Goal: Complete application form: Complete application form

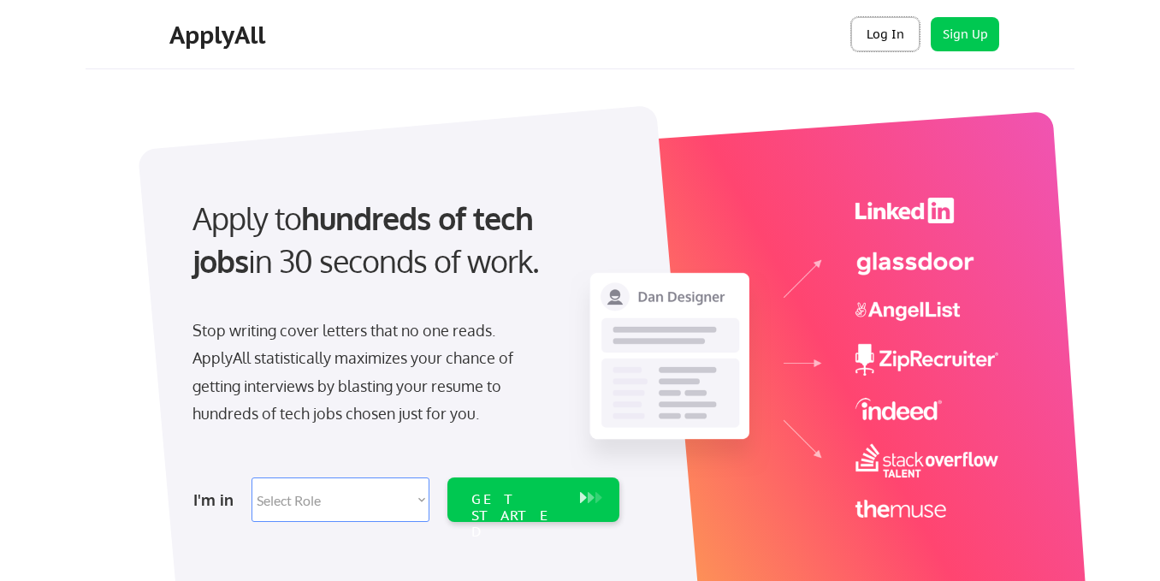
click at [890, 34] on button "Log In" at bounding box center [885, 34] width 68 height 34
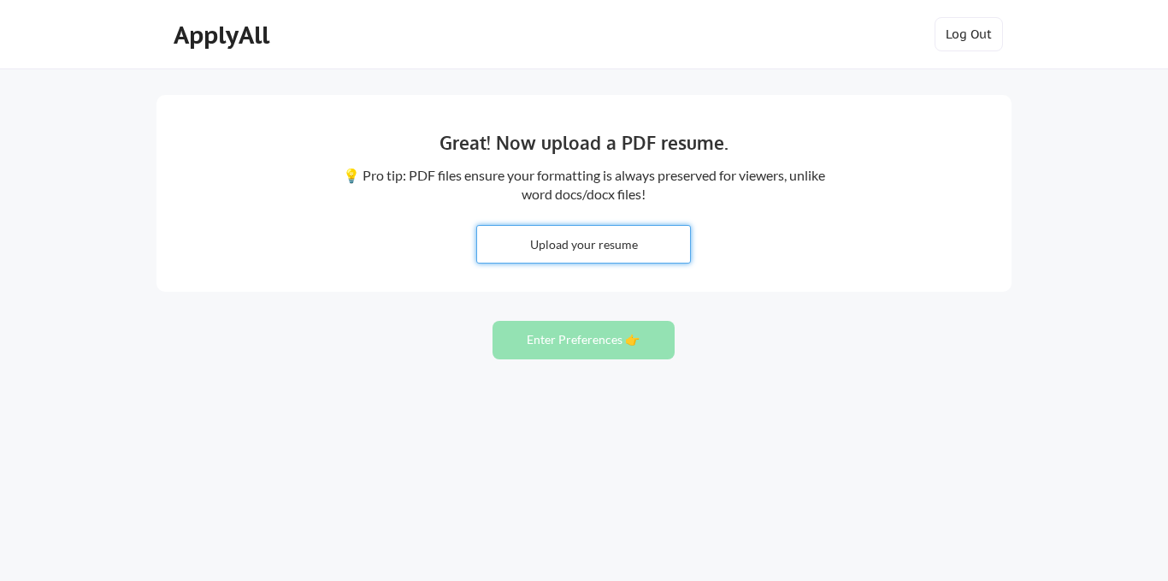
click at [570, 240] on input "file" at bounding box center [583, 244] width 213 height 37
type input "C:\fakepath\Wilfred Kilonzo Resume.pdf"
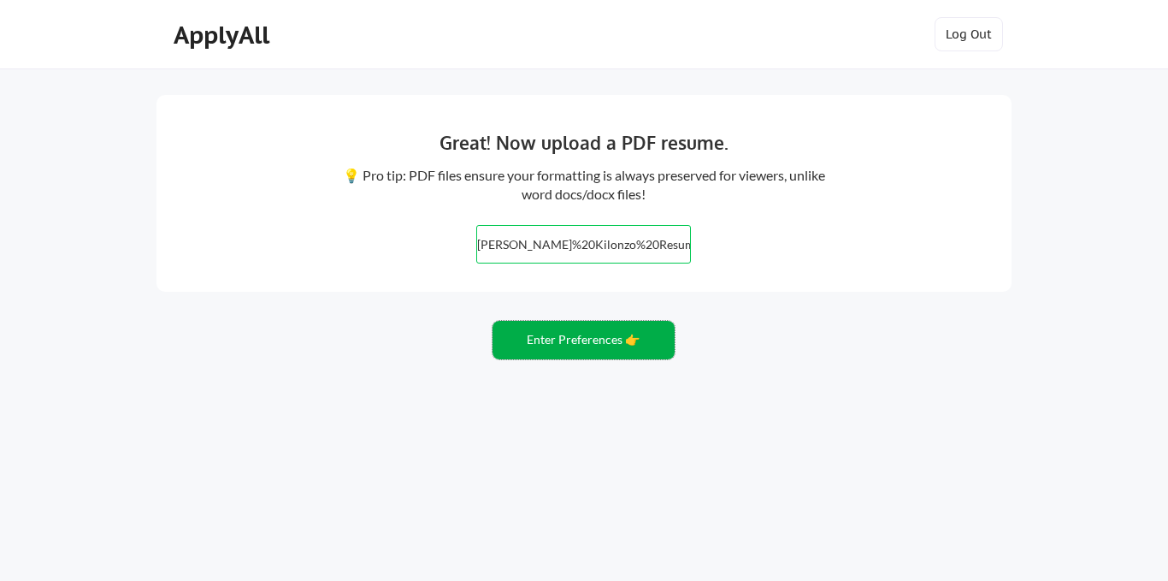
click at [605, 347] on button "Enter Preferences 👉" at bounding box center [584, 340] width 182 height 38
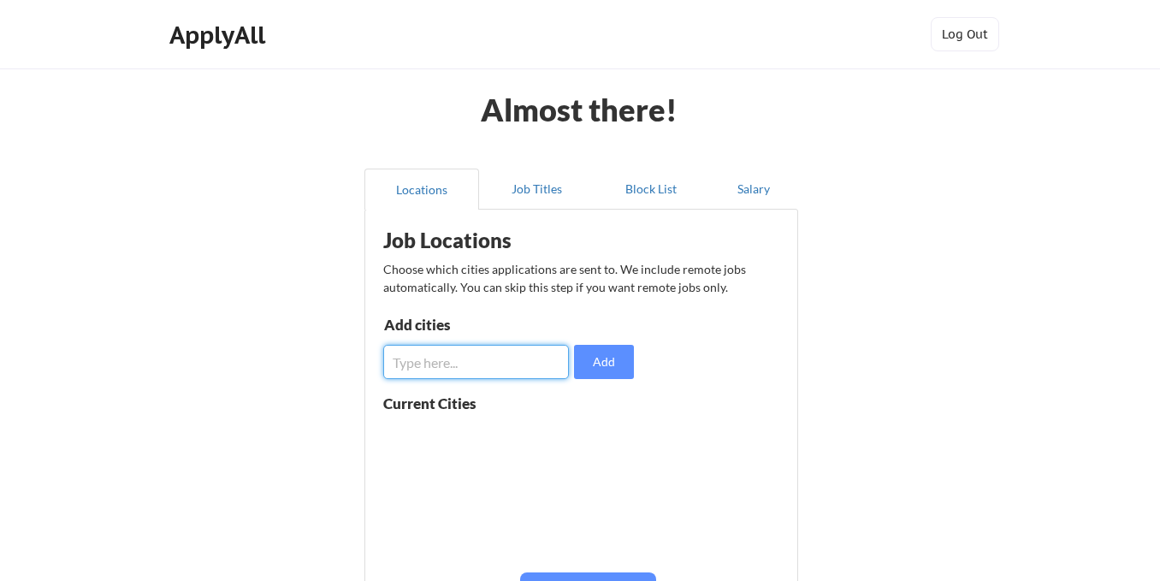
click at [512, 367] on input "input" at bounding box center [476, 362] width 186 height 34
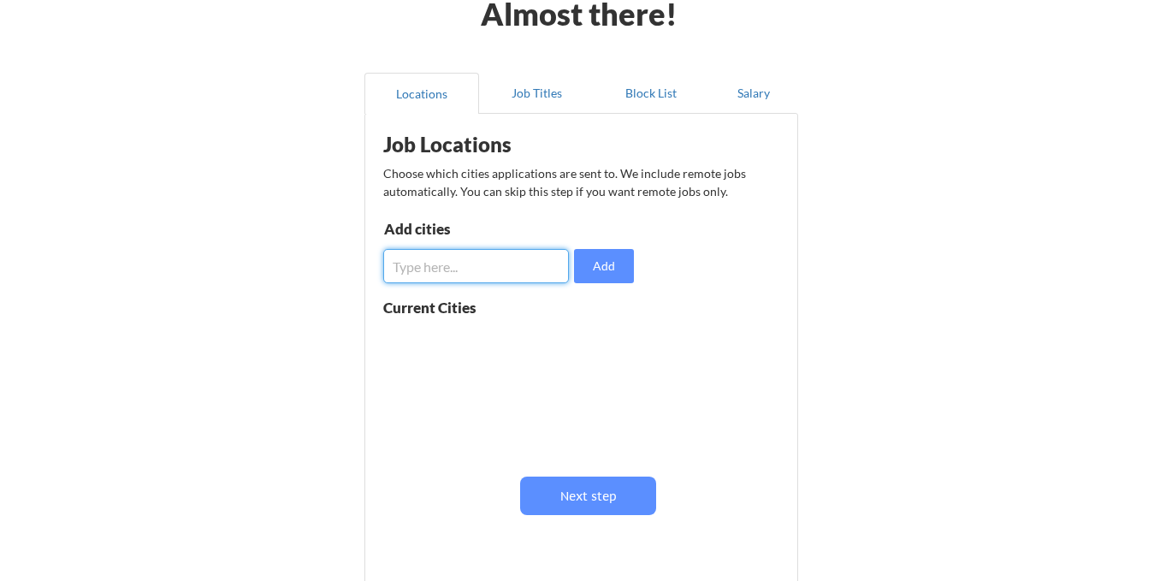
scroll to position [90, 0]
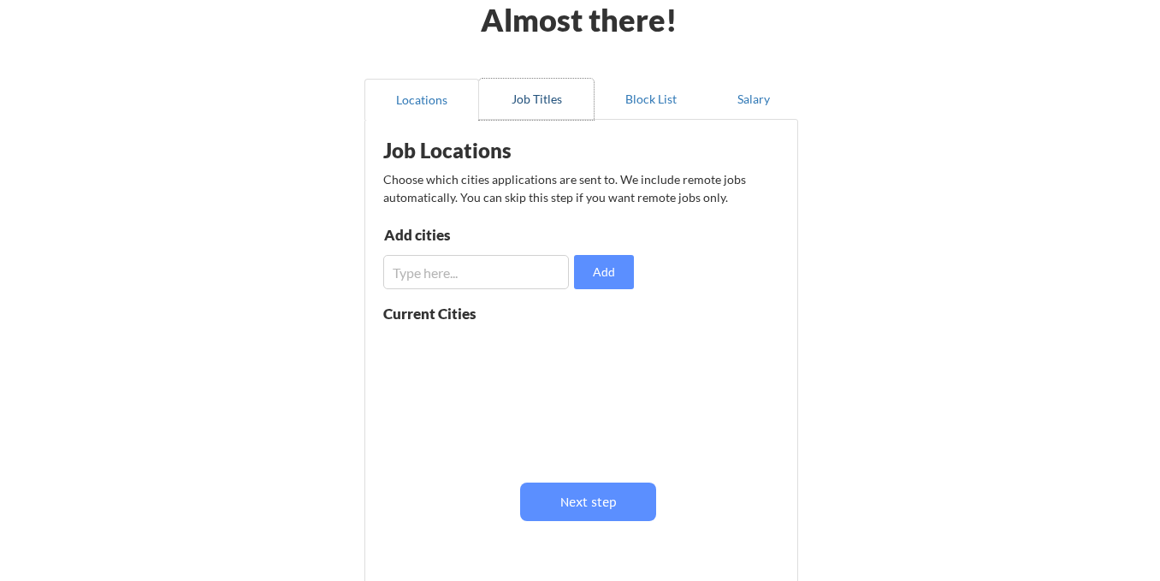
click at [544, 106] on button "Job Titles" at bounding box center [536, 99] width 115 height 41
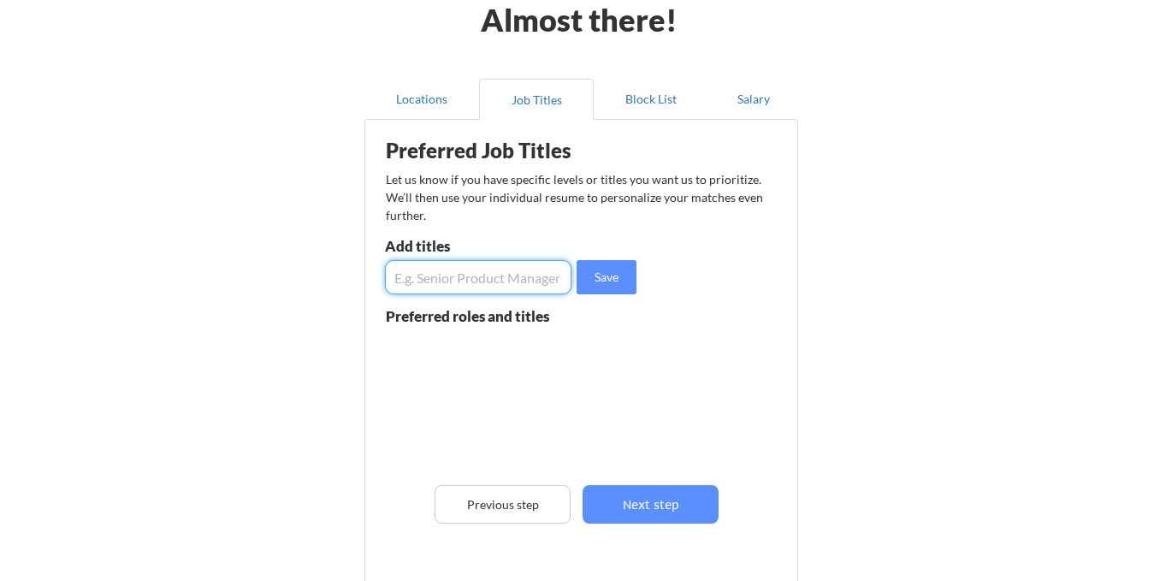
click at [532, 275] on input "input" at bounding box center [478, 277] width 186 height 34
type input "English Copywriter"
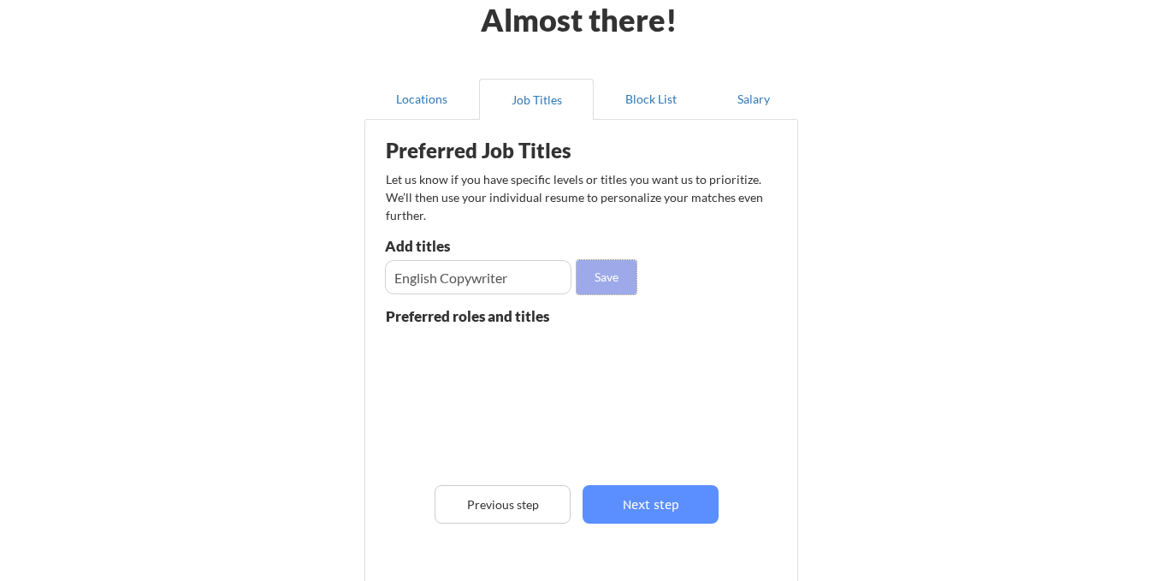
click at [609, 269] on button "Save" at bounding box center [606, 277] width 60 height 34
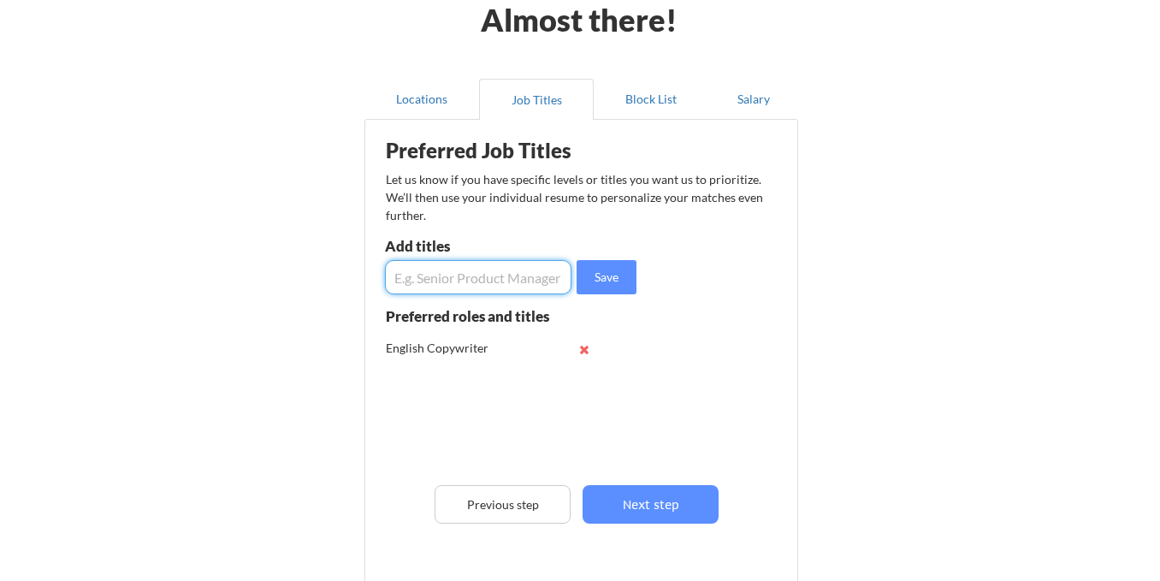
click at [483, 280] on input "input" at bounding box center [478, 277] width 186 height 34
type input "iGaming writer"
click at [604, 279] on button "Save" at bounding box center [606, 277] width 60 height 34
click at [439, 103] on button "Locations" at bounding box center [421, 99] width 115 height 41
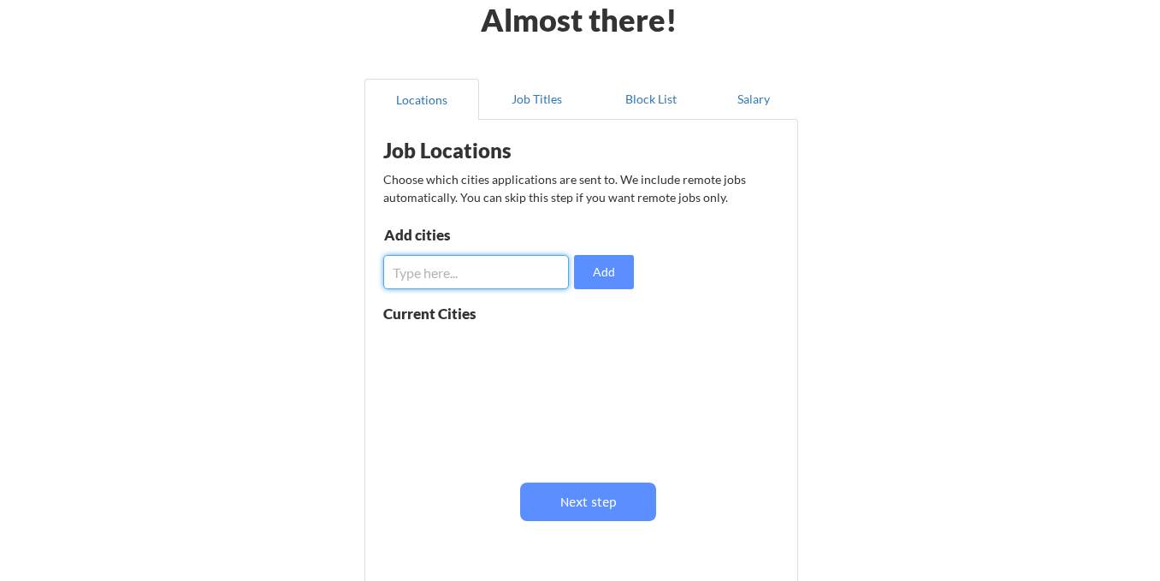
click at [467, 267] on input "input" at bounding box center [476, 272] width 186 height 34
type input "A"
click at [397, 272] on input "input" at bounding box center [476, 272] width 186 height 34
click at [517, 271] on input "input" at bounding box center [476, 272] width 186 height 34
type input "Remote (Worldwide)"
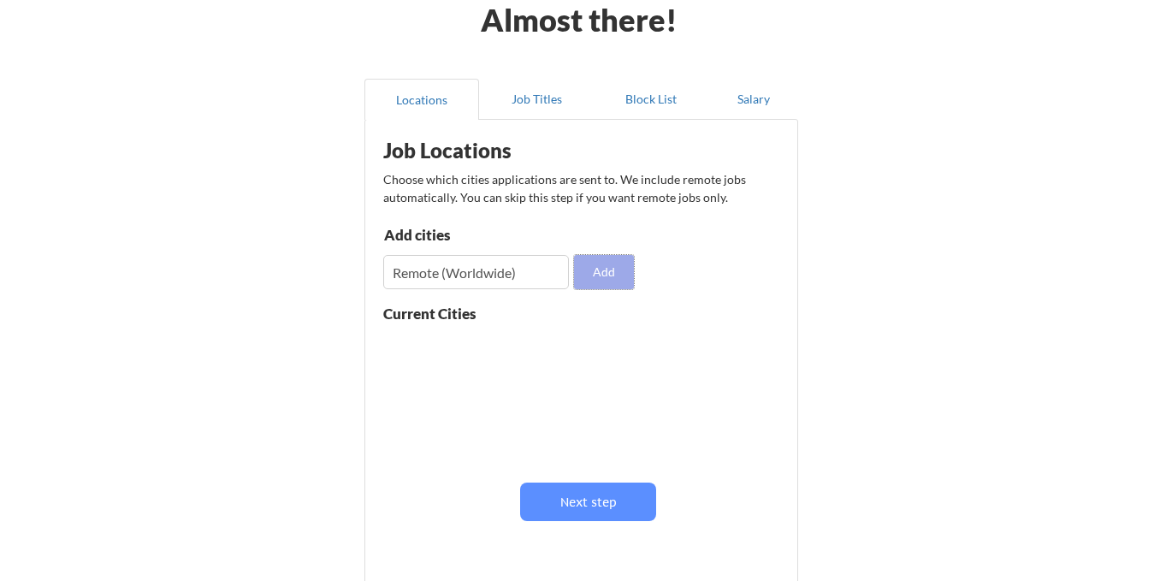
click at [590, 275] on button "Add" at bounding box center [604, 272] width 60 height 34
click at [635, 101] on button "Block List" at bounding box center [651, 99] width 115 height 41
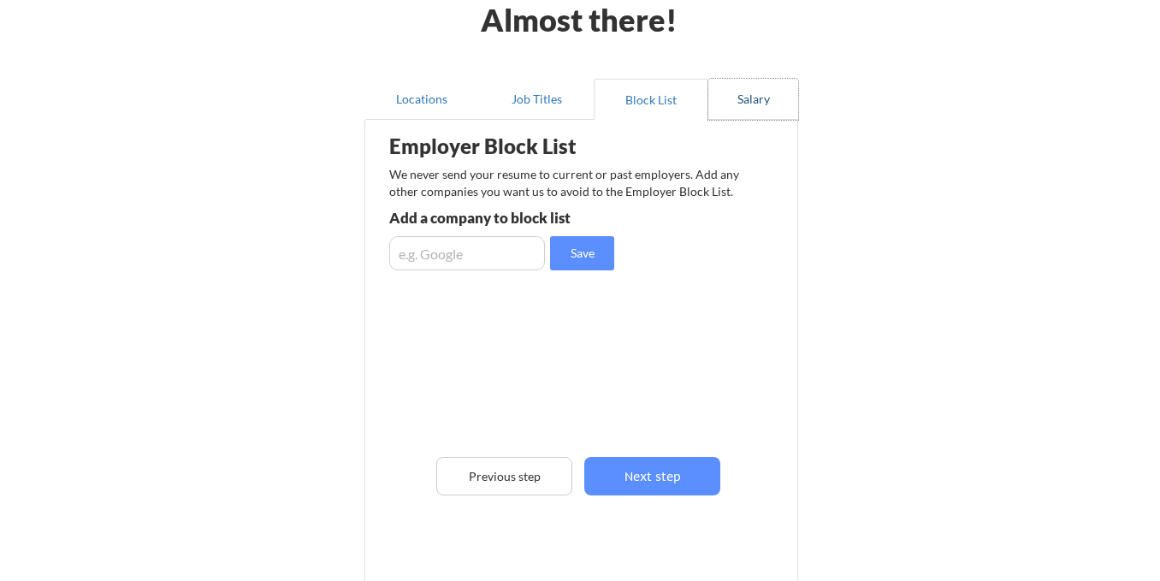
click at [733, 107] on button "Salary" at bounding box center [753, 99] width 90 height 41
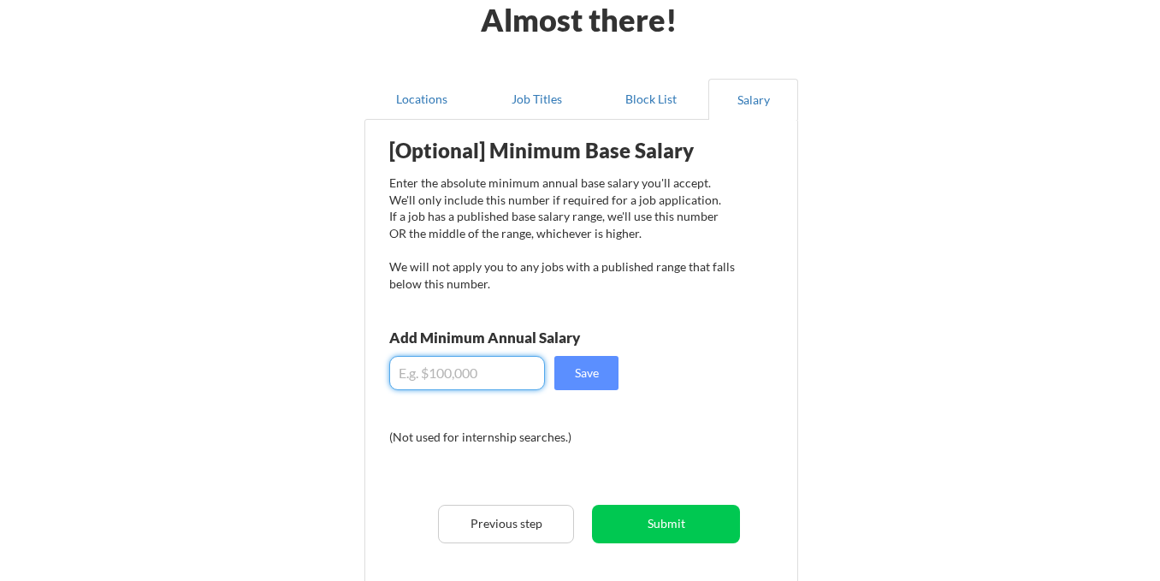
click at [475, 369] on input "input" at bounding box center [467, 373] width 156 height 34
click at [464, 370] on input "input" at bounding box center [467, 373] width 156 height 34
type input "$0"
click at [638, 91] on button "Block List" at bounding box center [651, 99] width 115 height 41
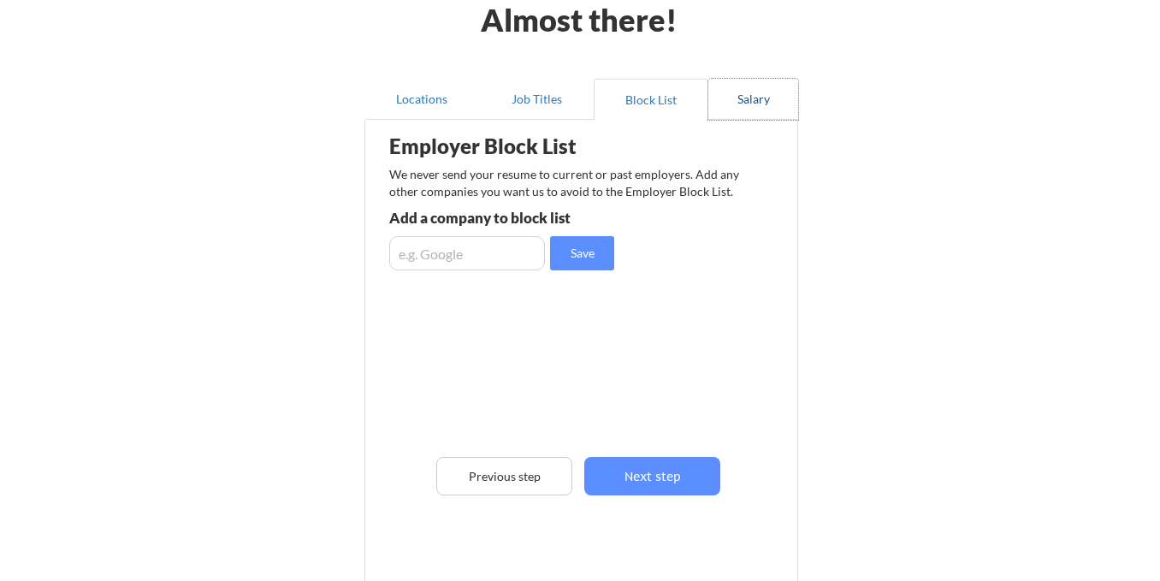
click at [749, 98] on button "Salary" at bounding box center [753, 99] width 90 height 41
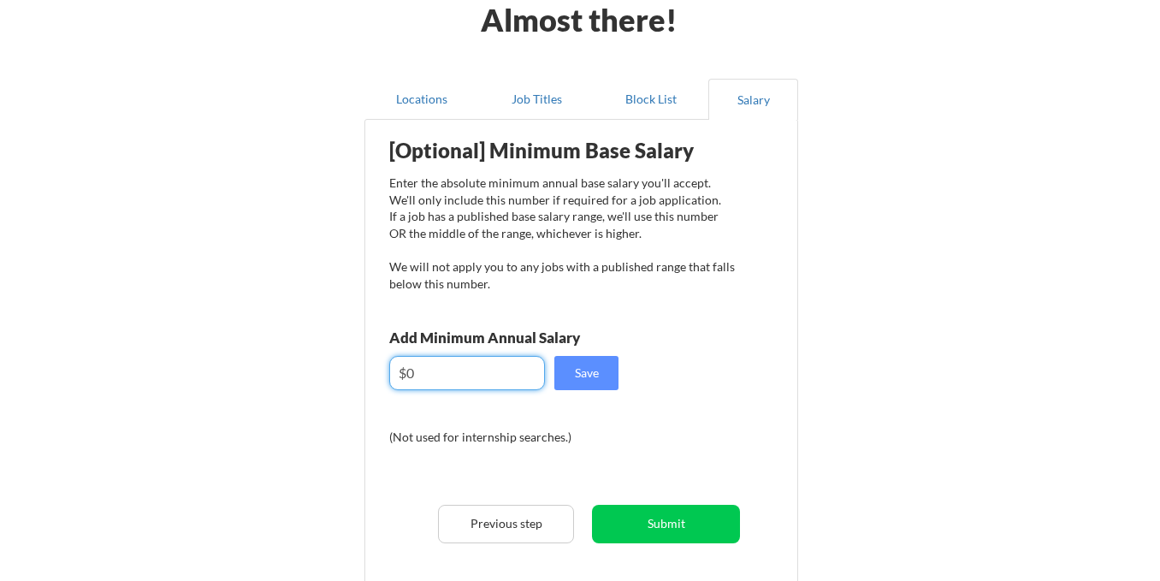
click at [426, 371] on input "input" at bounding box center [467, 373] width 156 height 34
type input "$24,000"
click at [602, 371] on button "Save" at bounding box center [586, 373] width 64 height 34
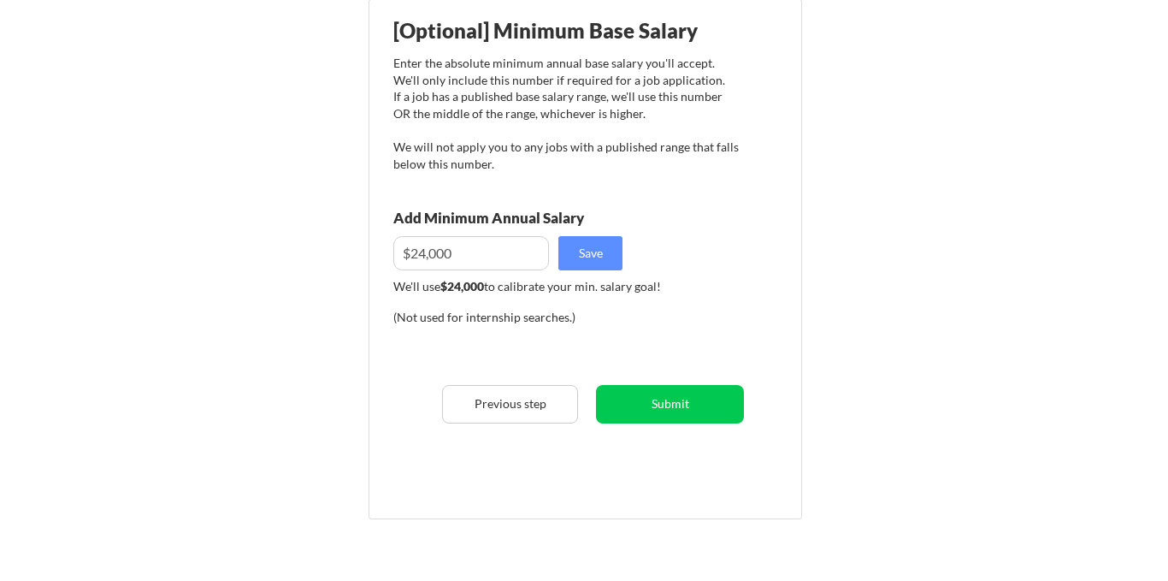
scroll to position [216, 0]
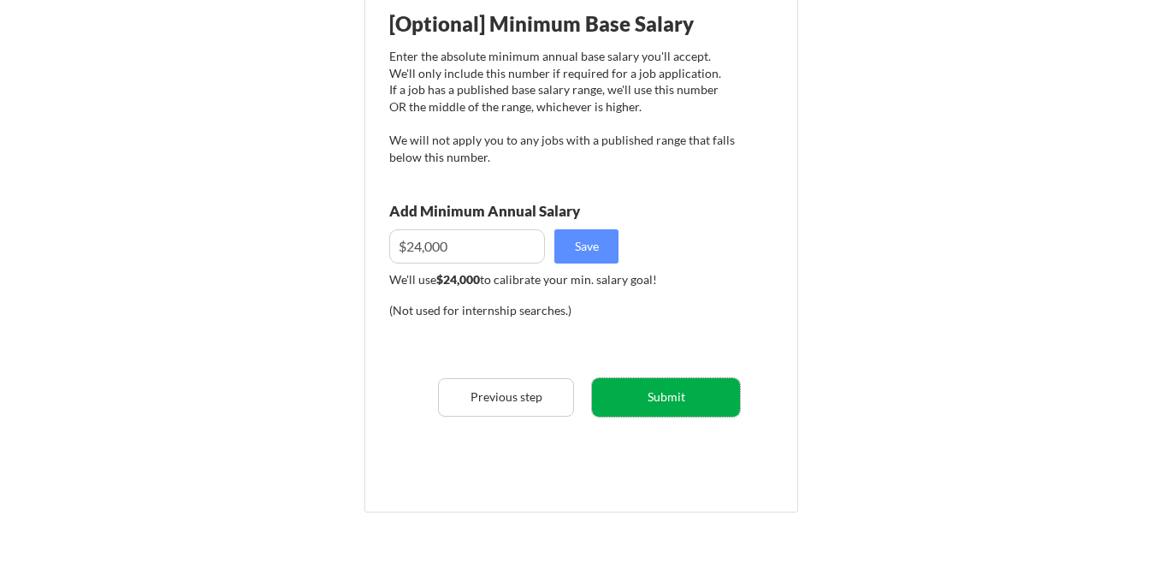
click at [715, 398] on button "Submit" at bounding box center [666, 397] width 148 height 38
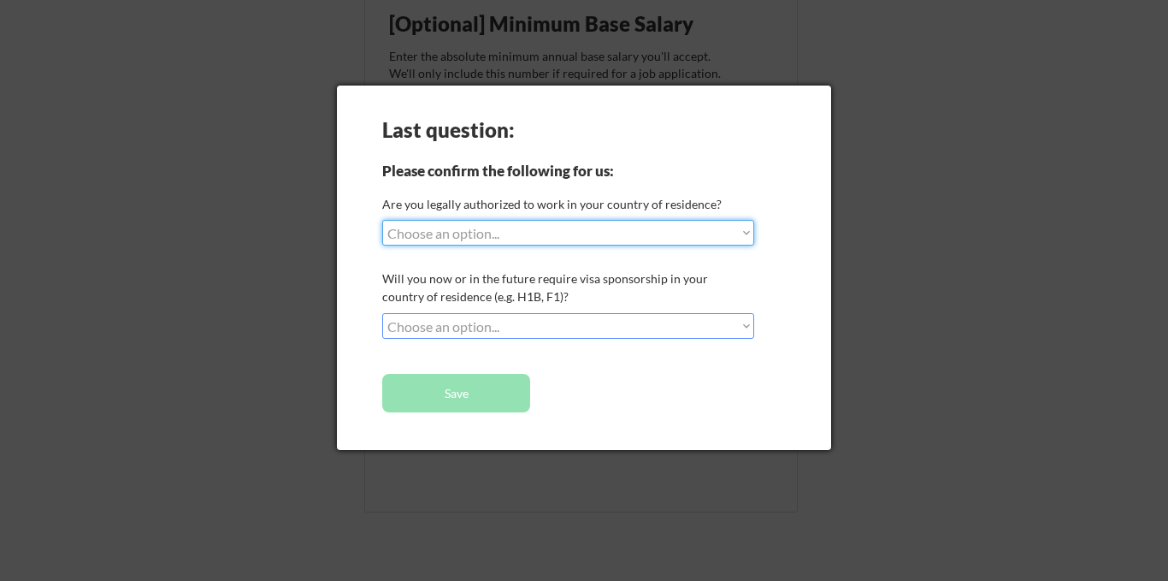
click at [642, 236] on select "Choose an option... Yes, I am a US Citizen Yes, I am a Canadian Citizen Yes, I …" at bounding box center [568, 233] width 372 height 26
select select ""yes__i_am_an_other_permanent_resident""
click at [382, 220] on select "Choose an option... Yes, I am a US Citizen Yes, I am a Canadian Citizen Yes, I …" at bounding box center [568, 233] width 372 height 26
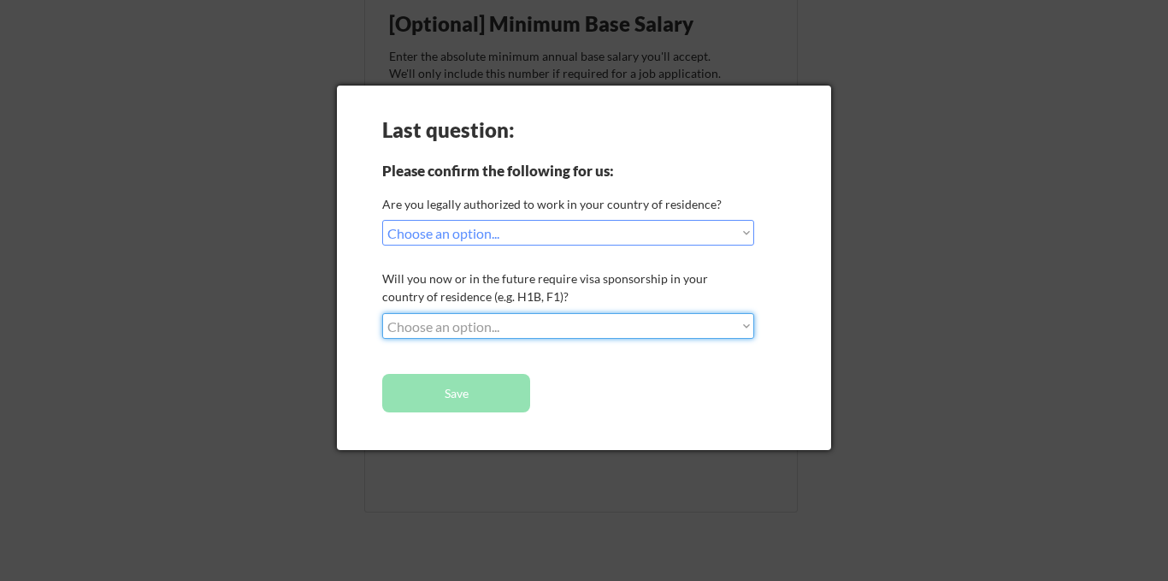
click at [610, 326] on select "Choose an option... No, I will not need sponsorship Yes, I will need sponsorship" at bounding box center [568, 326] width 372 height 26
select select ""yes__i_will_need_sponsorship""
click at [382, 313] on select "Choose an option... No, I will not need sponsorship Yes, I will need sponsorship" at bounding box center [568, 326] width 372 height 26
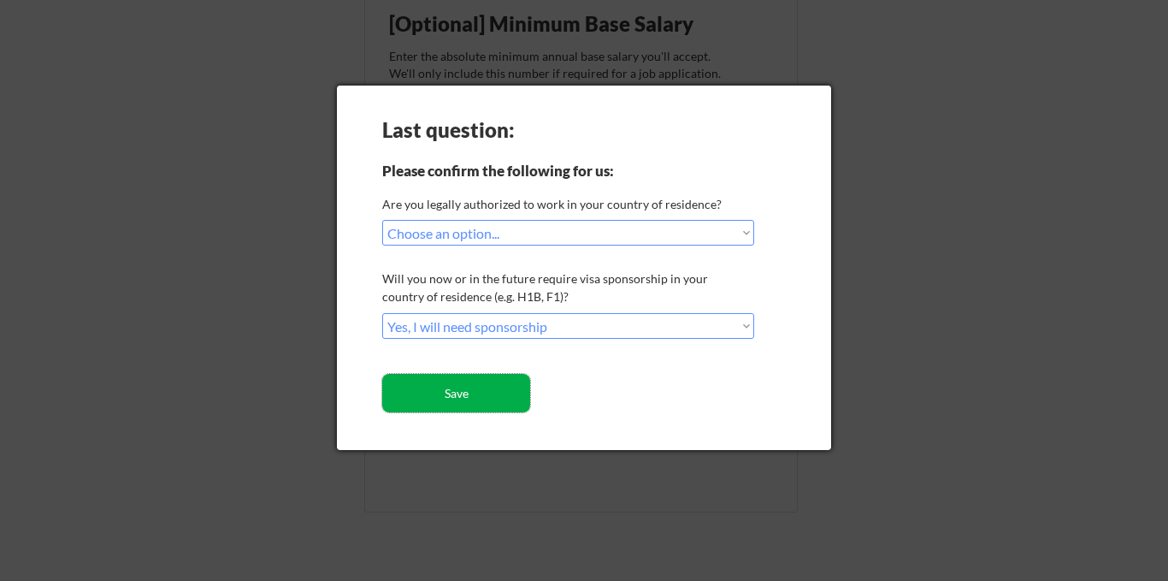
click at [505, 388] on button "Save" at bounding box center [456, 393] width 148 height 38
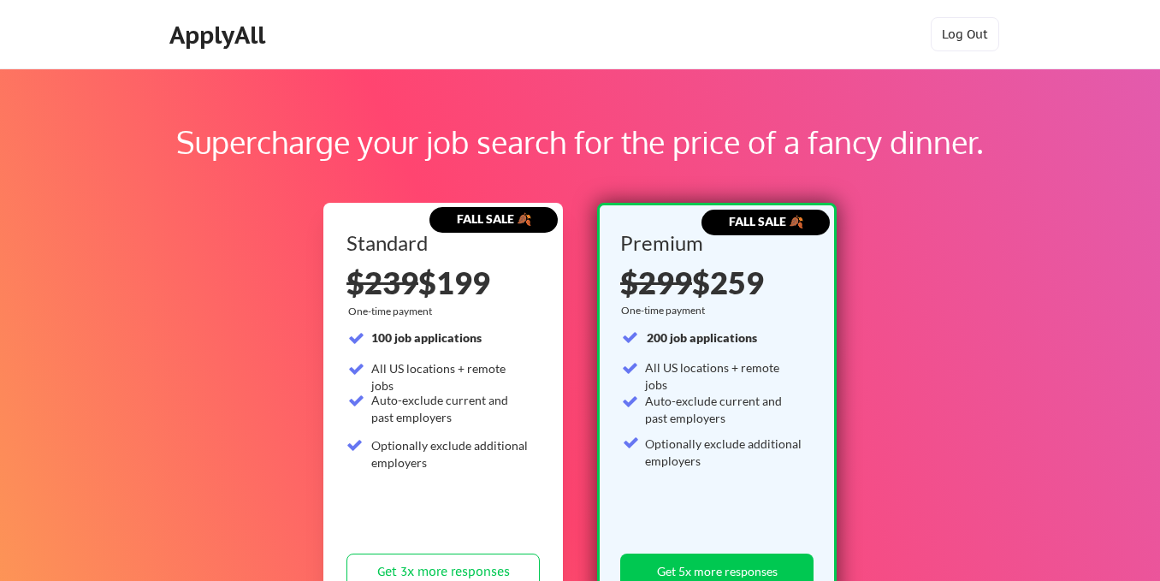
click at [242, 44] on div "ApplyAll" at bounding box center [219, 35] width 101 height 29
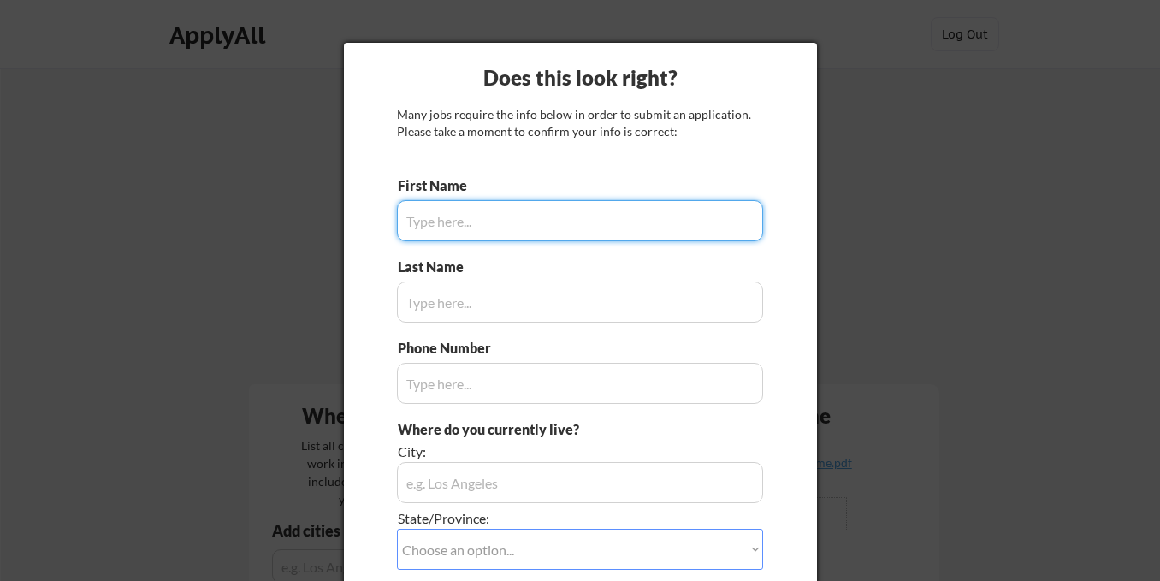
click at [490, 213] on input "input" at bounding box center [580, 220] width 366 height 41
type input "[PERSON_NAME]"
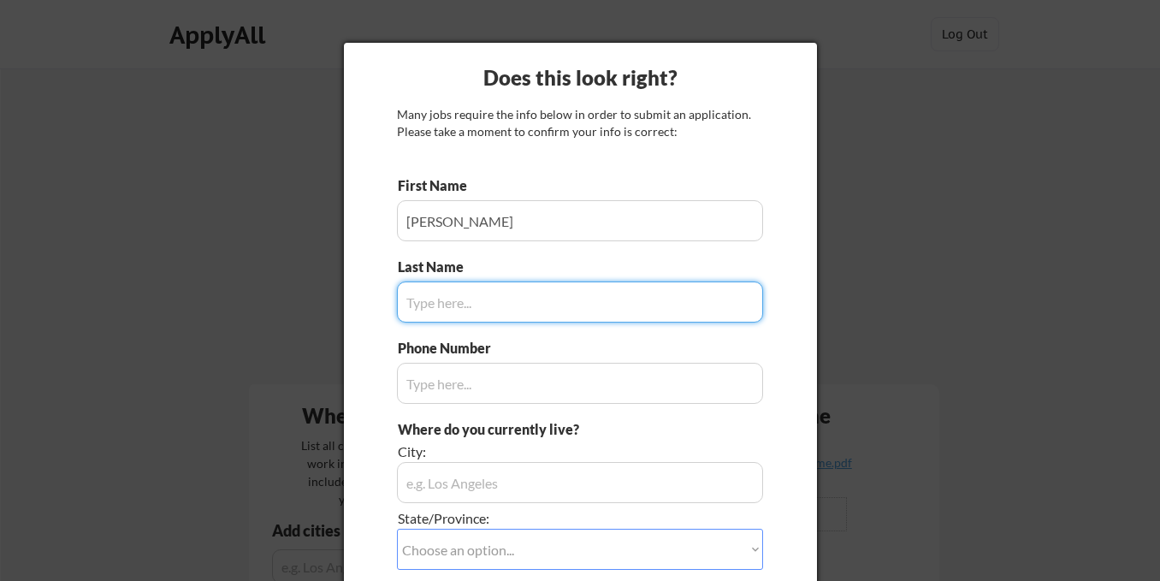
click at [482, 289] on input "input" at bounding box center [580, 301] width 366 height 41
type input "Mwongela"
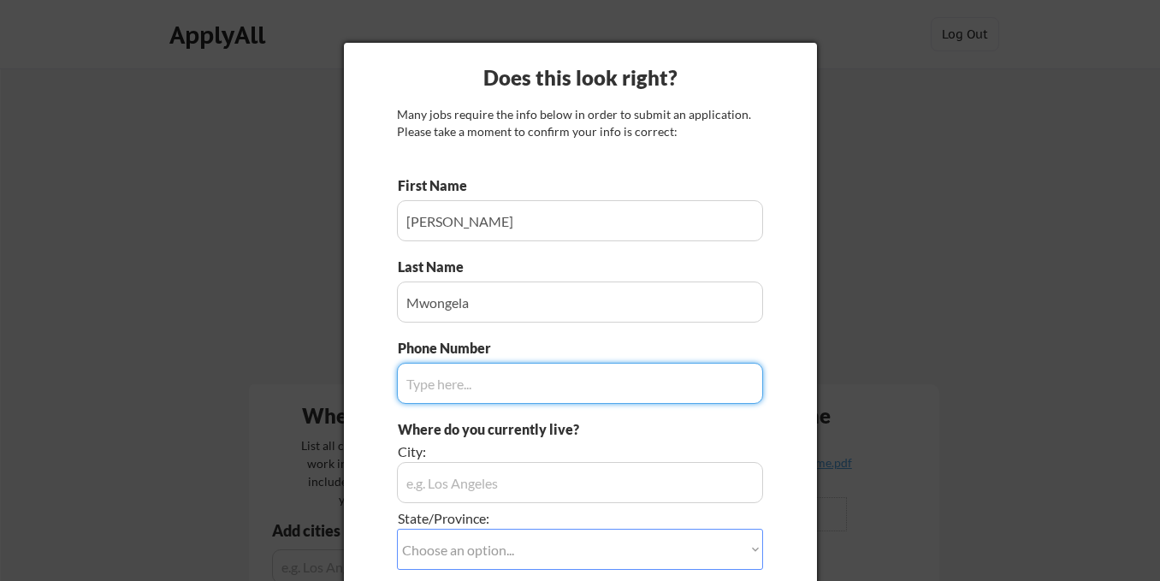
click at [431, 378] on input "input" at bounding box center [580, 383] width 366 height 41
type input "[PHONE_NUMBER]"
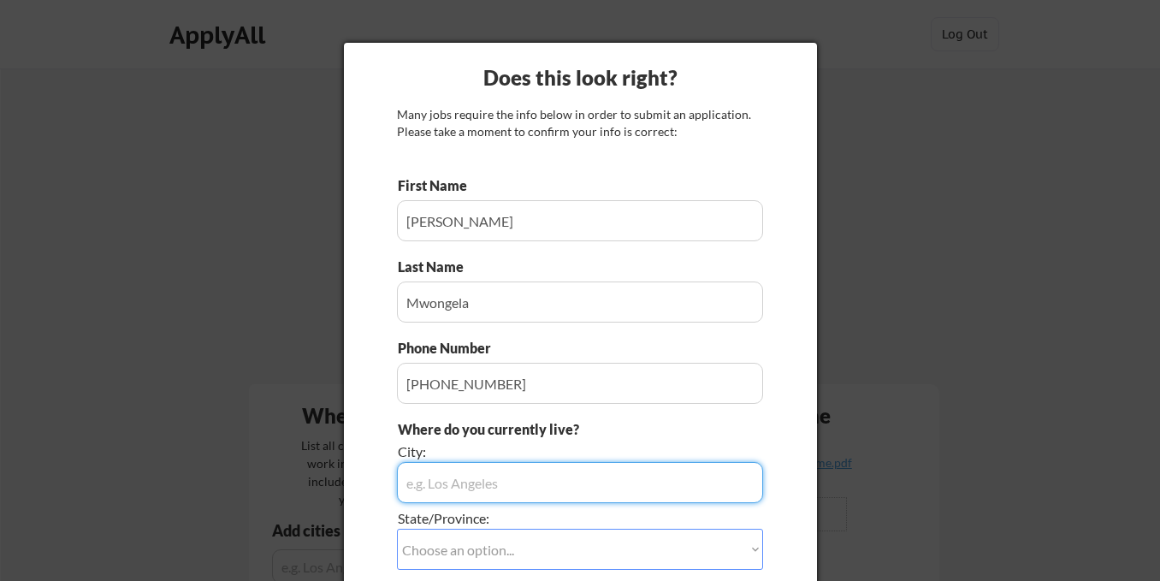
click at [540, 480] on input "input" at bounding box center [580, 482] width 366 height 41
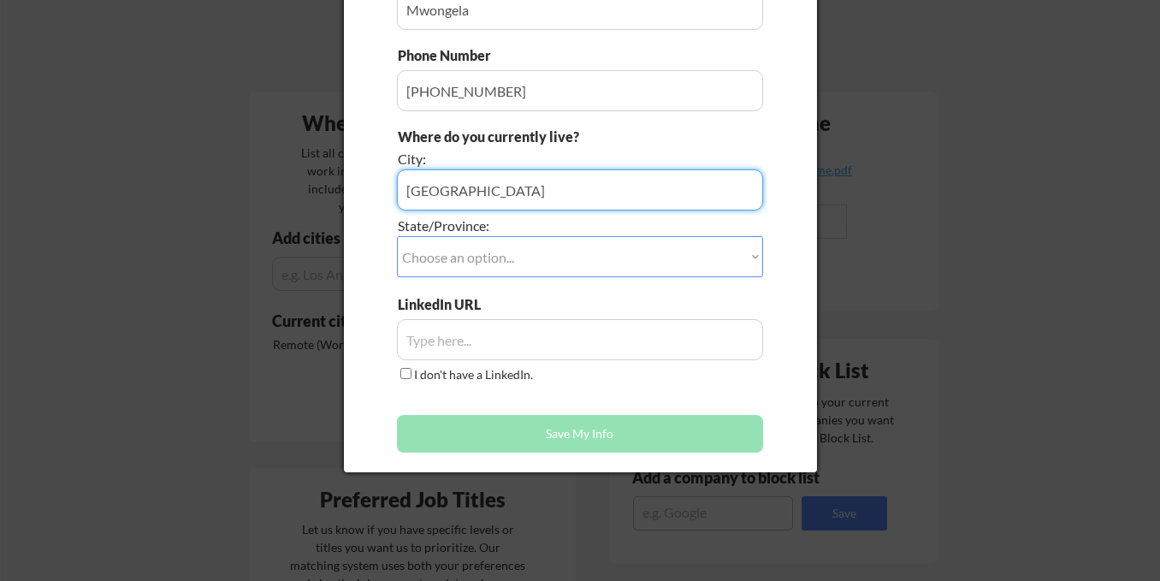
scroll to position [295, 0]
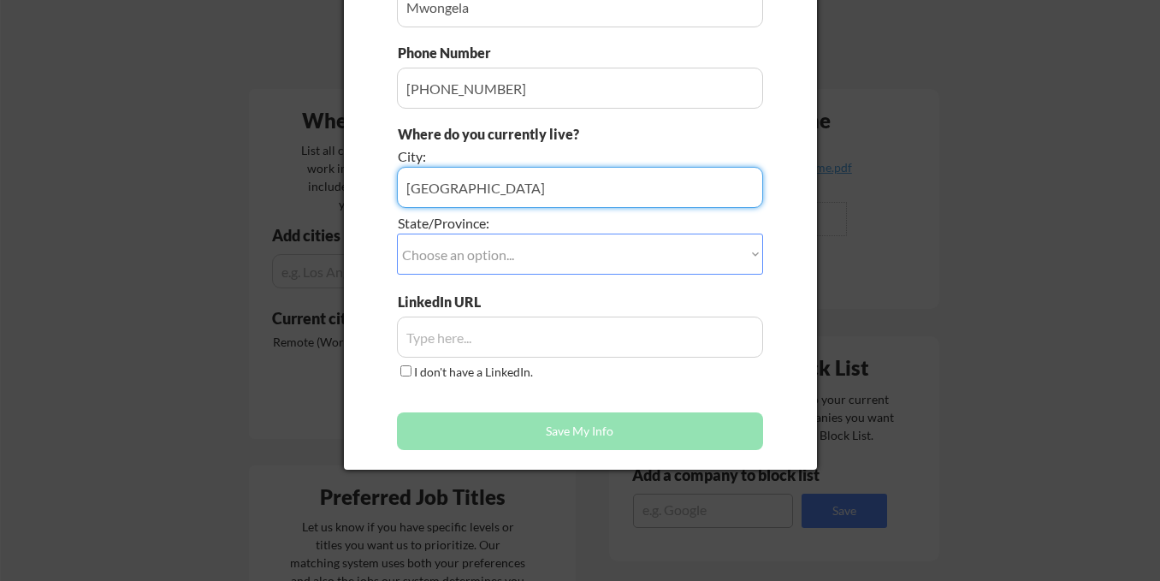
type input "[GEOGRAPHIC_DATA]"
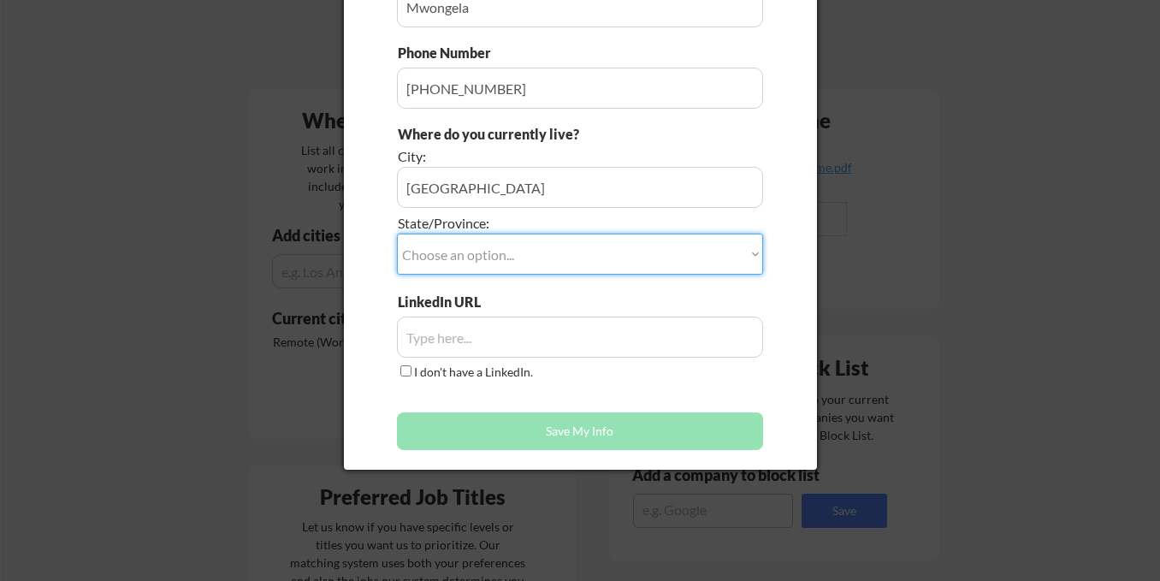
click at [541, 251] on select "Choose an option... Other/Not Applicable [US_STATE] [US_STATE] [GEOGRAPHIC_DATA…" at bounding box center [580, 254] width 366 height 41
click at [594, 248] on select "Choose an option... Other/Not Applicable [US_STATE] [US_STATE] [GEOGRAPHIC_DATA…" at bounding box center [580, 254] width 366 height 41
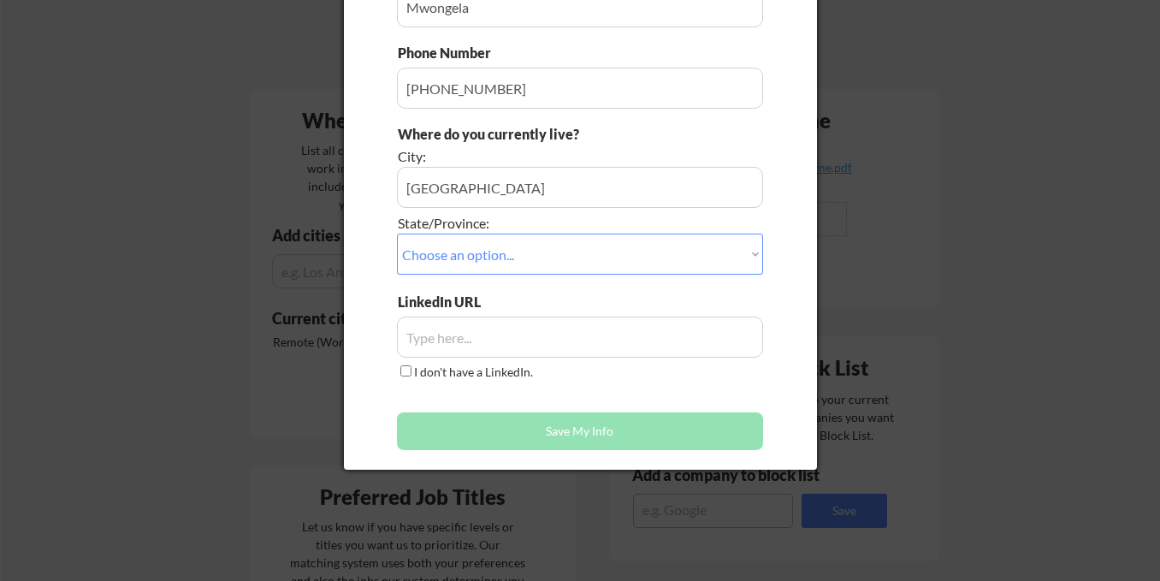
click at [801, 214] on div "Does this look right? Many jobs require the info below in order to submit an ap…" at bounding box center [580, 109] width 473 height 722
click at [742, 263] on select "Choose an option... Other/Not Applicable [US_STATE] [US_STATE] [GEOGRAPHIC_DATA…" at bounding box center [580, 254] width 366 height 41
select select ""[US_STATE]""
click at [783, 221] on div "Does this look right? Many jobs require the info below in order to submit an ap…" at bounding box center [580, 109] width 473 height 722
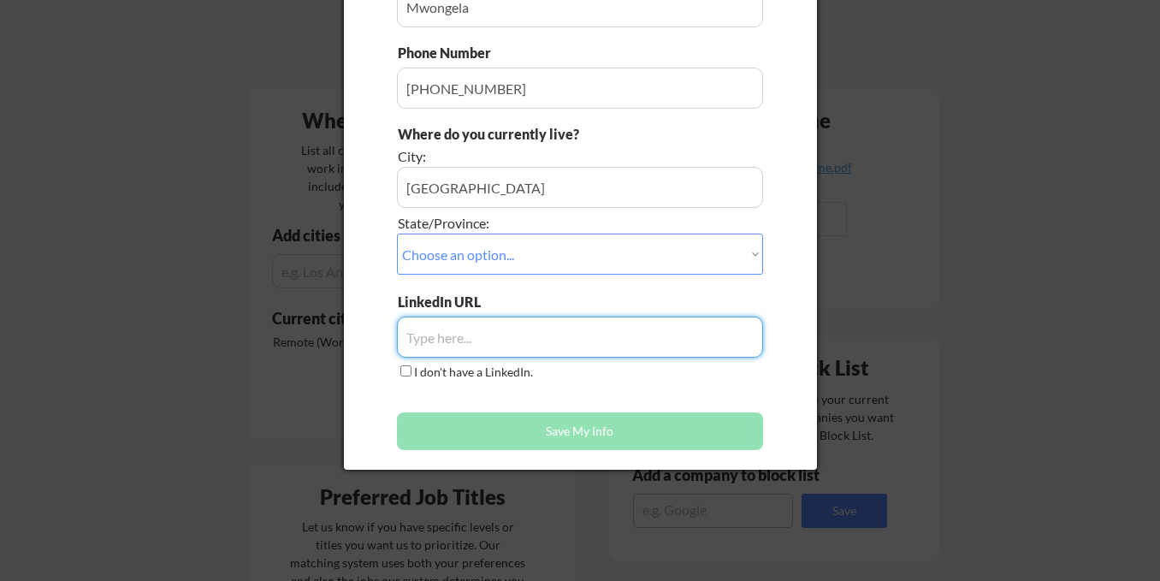
click at [541, 338] on input "input" at bounding box center [580, 336] width 366 height 41
paste input "[URL][DOMAIN_NAME][PERSON_NAME]"
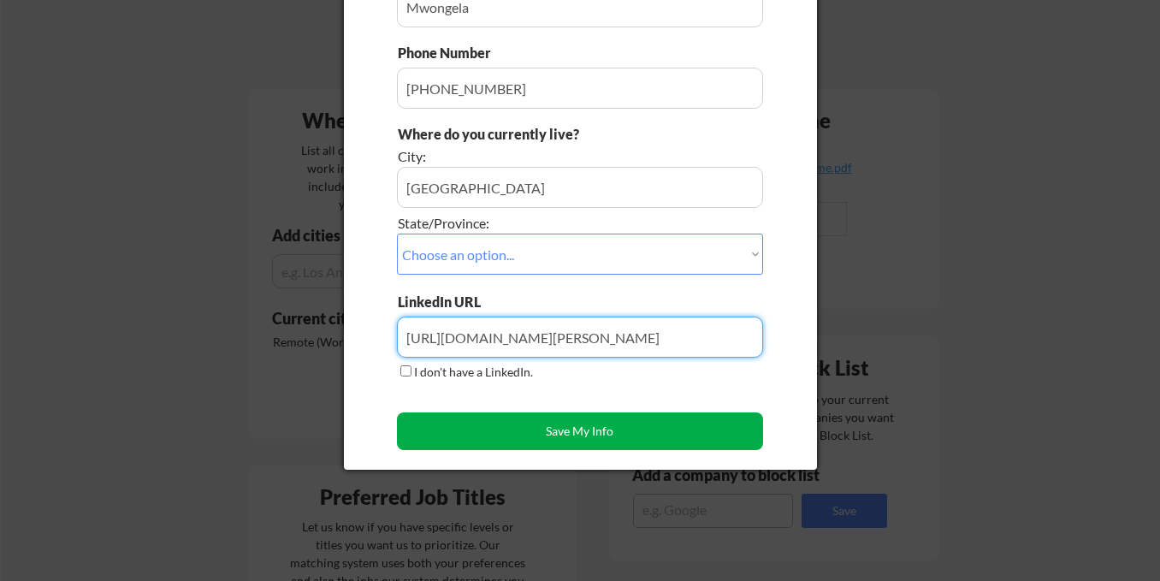
type input "[URL][DOMAIN_NAME][PERSON_NAME]"
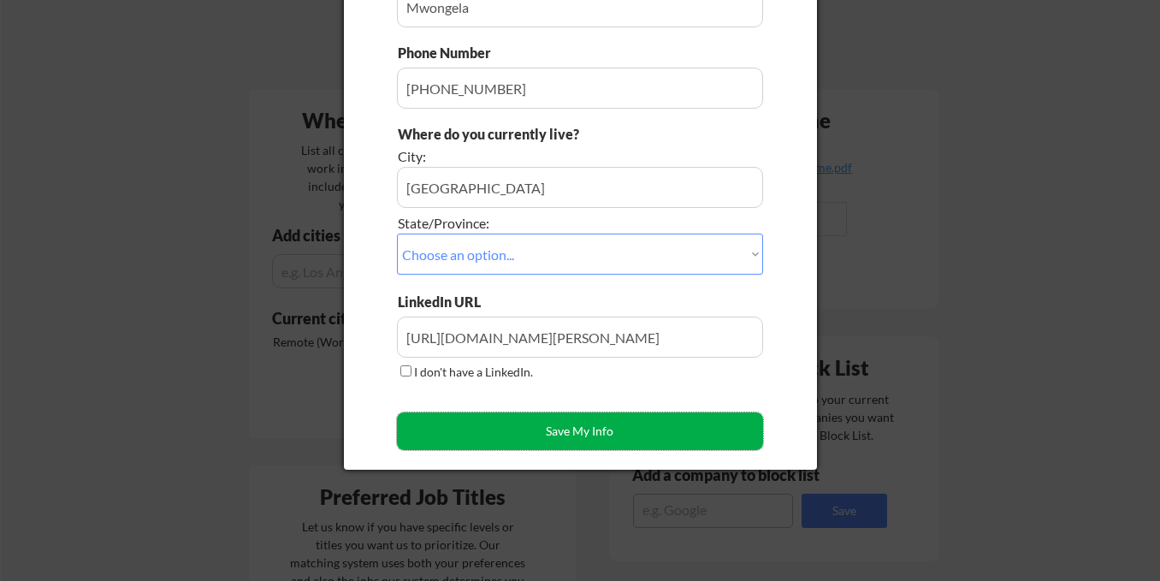
click at [486, 430] on button "Save My Info" at bounding box center [580, 431] width 366 height 38
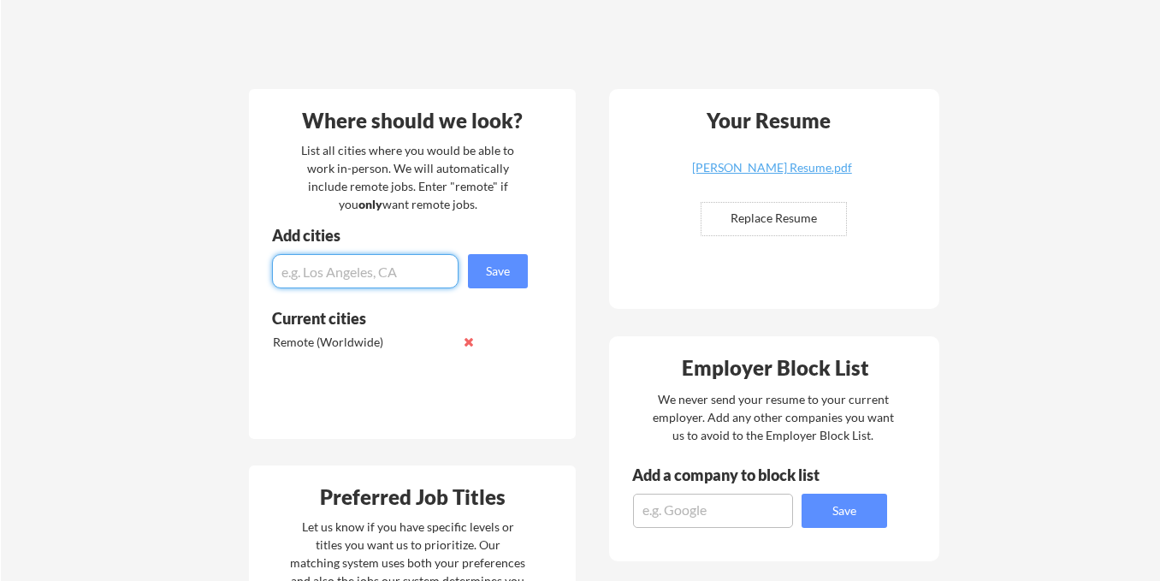
click at [378, 269] on input "input" at bounding box center [365, 271] width 186 height 34
type input "[GEOGRAPHIC_DATA]"
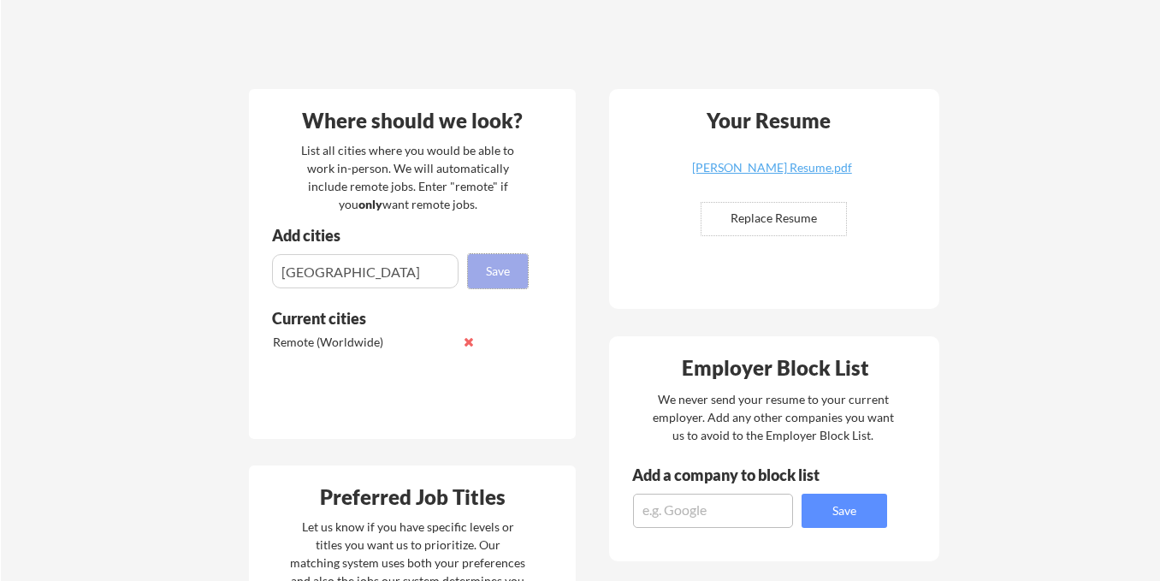
click at [505, 263] on button "Save" at bounding box center [498, 271] width 60 height 34
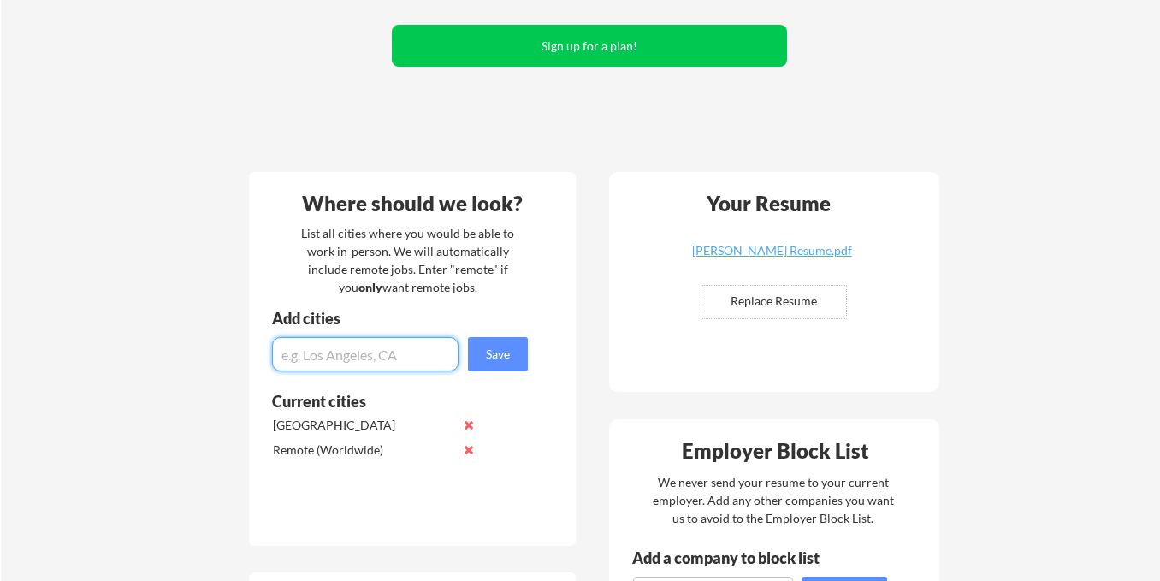
scroll to position [0, 0]
